Goal: Navigation & Orientation: Find specific page/section

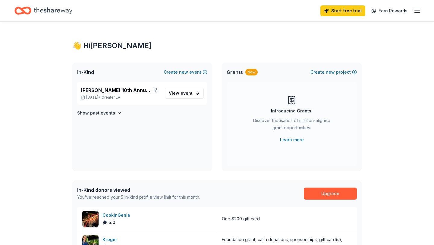
click at [80, 10] on div "Start free trial Earn Rewards" at bounding box center [216, 11] width 405 height 14
click at [86, 72] on span "In-Kind" at bounding box center [85, 72] width 17 height 7
click at [99, 114] on h4 "Show past events" at bounding box center [96, 113] width 38 height 7
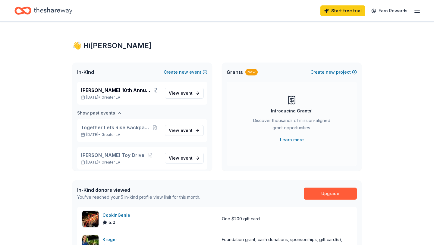
click at [99, 114] on h4 "Show past events" at bounding box center [96, 113] width 38 height 7
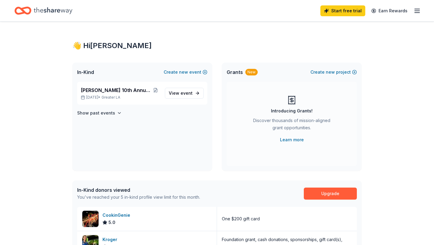
click at [55, 8] on icon "Home" at bounding box center [53, 11] width 39 height 12
click at [26, 11] on icon "Home" at bounding box center [22, 11] width 17 height 14
click at [418, 14] on icon "button" at bounding box center [416, 10] width 7 height 7
